Goal: Transaction & Acquisition: Purchase product/service

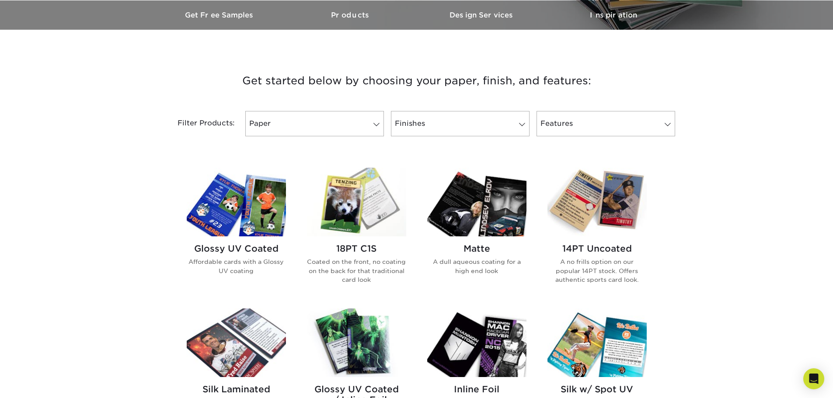
scroll to position [262, 0]
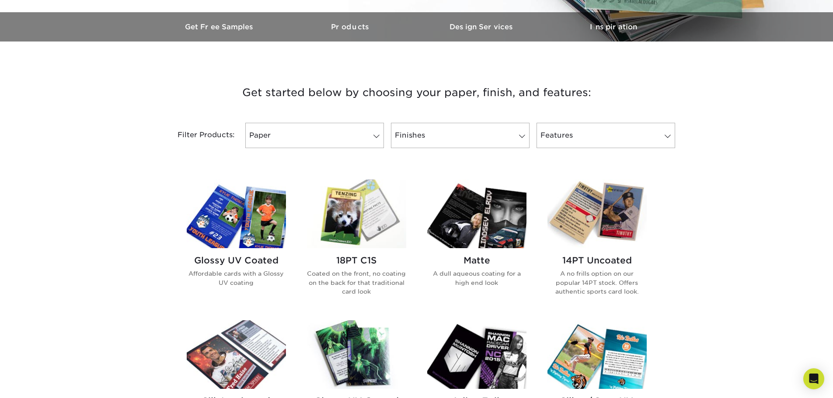
click at [243, 238] on img at bounding box center [236, 214] width 99 height 69
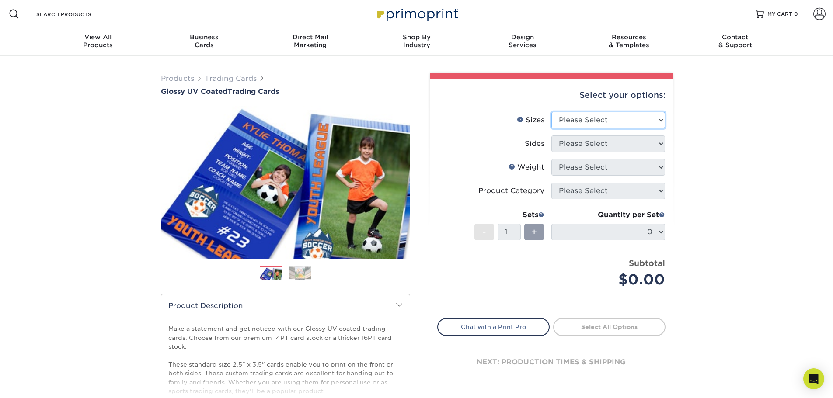
click at [661, 121] on select "Please Select 2.5" x 3.5"" at bounding box center [608, 120] width 114 height 17
select select "2.50x3.50"
click at [551, 112] on select "Please Select 2.5" x 3.5"" at bounding box center [608, 120] width 114 height 17
click at [660, 143] on select "Please Select Print Both Sides Print Front Only" at bounding box center [608, 143] width 114 height 17
select select "32d3c223-f82c-492b-b915-ba065a00862f"
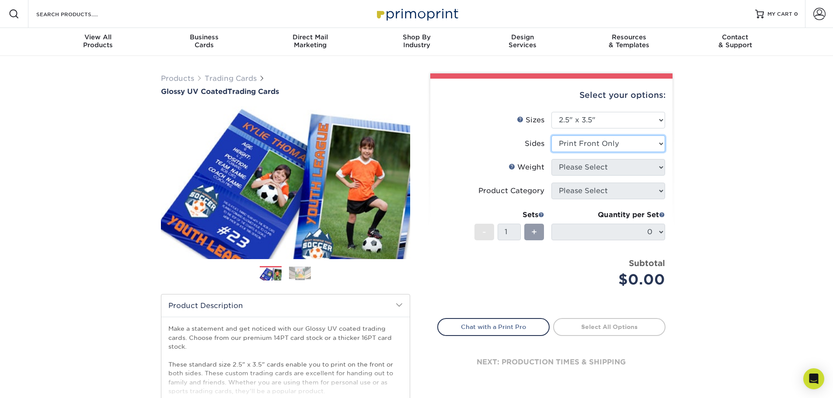
click at [551, 135] on select "Please Select Print Both Sides Print Front Only" at bounding box center [608, 143] width 114 height 17
click at [663, 168] on select "Please Select 16PT 14PT 18PT C1S" at bounding box center [608, 167] width 114 height 17
select select "18PTC1S"
click at [551, 159] on select "Please Select 16PT 14PT 18PT C1S" at bounding box center [608, 167] width 114 height 17
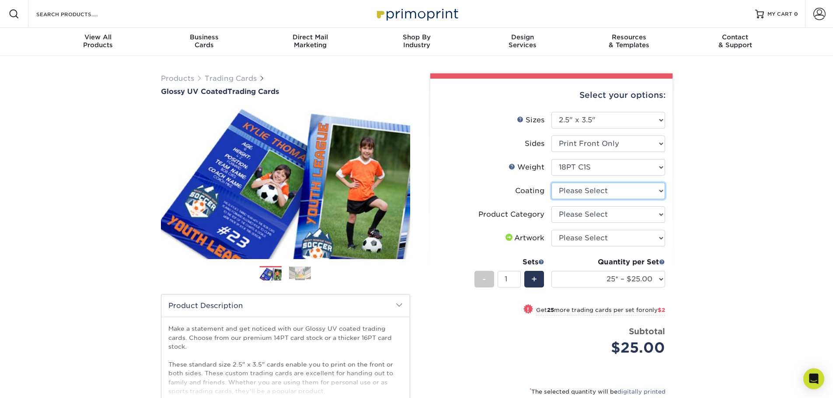
click at [660, 193] on select at bounding box center [608, 191] width 114 height 17
select select "1e8116af-acfc-44b1-83dc-8181aa338834"
click at [551, 183] on select at bounding box center [608, 191] width 114 height 17
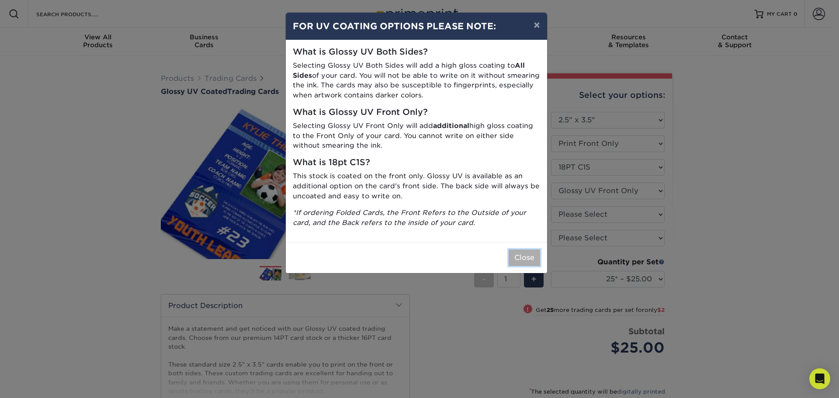
click at [517, 259] on button "Close" at bounding box center [524, 258] width 31 height 17
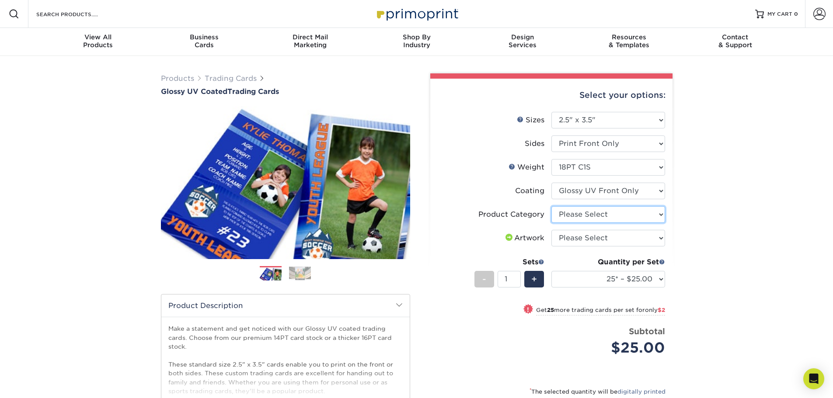
click at [664, 212] on select "Please Select Trading Cards" at bounding box center [608, 214] width 114 height 17
select select "c2f9bce9-36c2-409d-b101-c29d9d031e18"
click at [551, 206] on select "Please Select Trading Cards" at bounding box center [608, 214] width 114 height 17
click at [661, 236] on select "Please Select I will upload files I need a design - $100" at bounding box center [608, 238] width 114 height 17
select select "upload"
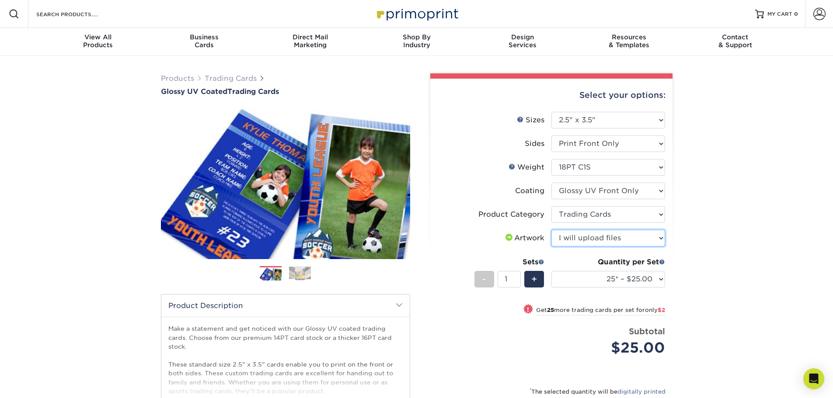
click at [551, 230] on select "Please Select I will upload files I need a design - $100" at bounding box center [608, 238] width 114 height 17
click at [686, 250] on div "Products Trading Cards Glossy UV Coated Trading Cards Previous Next /" at bounding box center [416, 289] width 833 height 467
